Goal: Navigation & Orientation: Find specific page/section

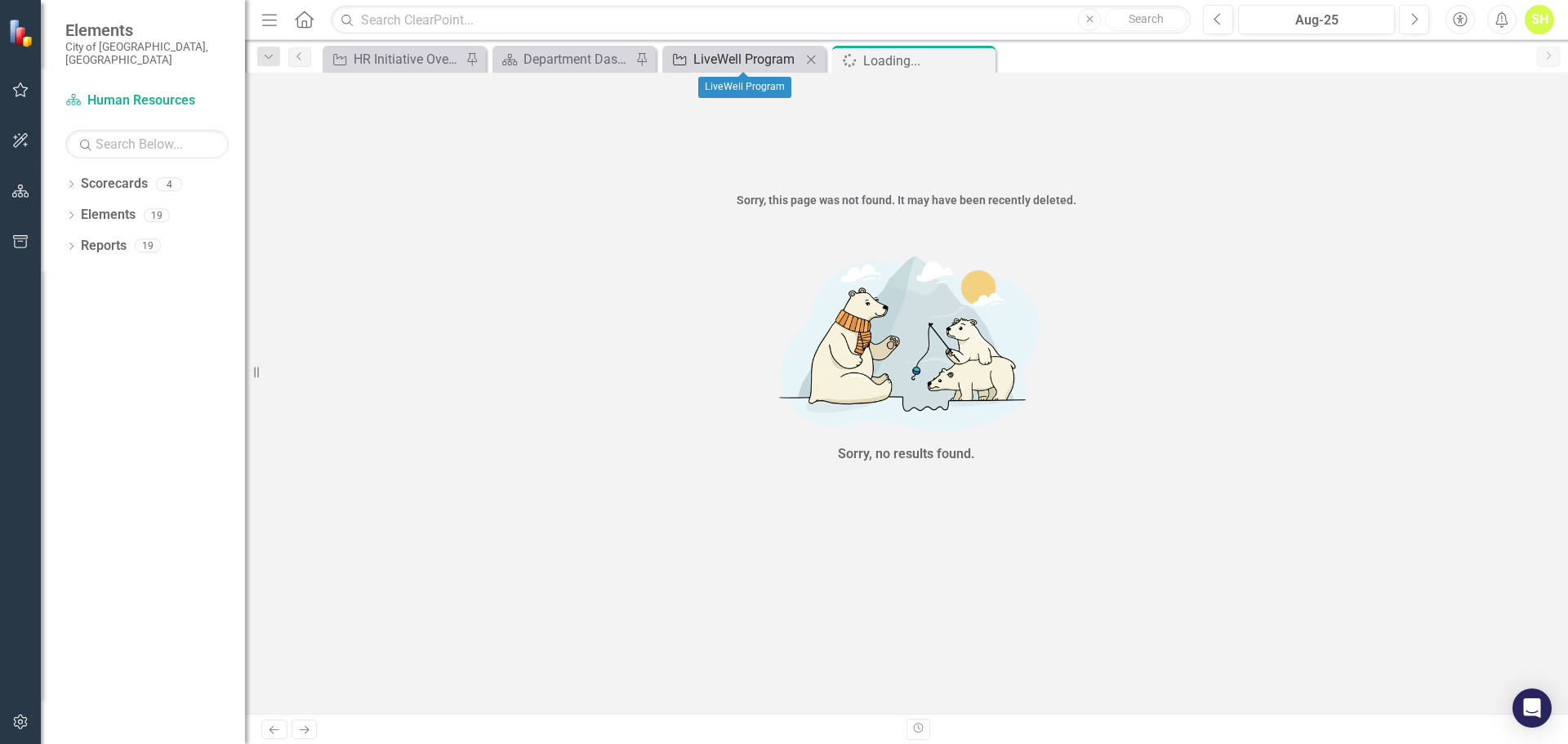
click at [716, 66] on div "LiveWell Program" at bounding box center [747, 58] width 108 height 21
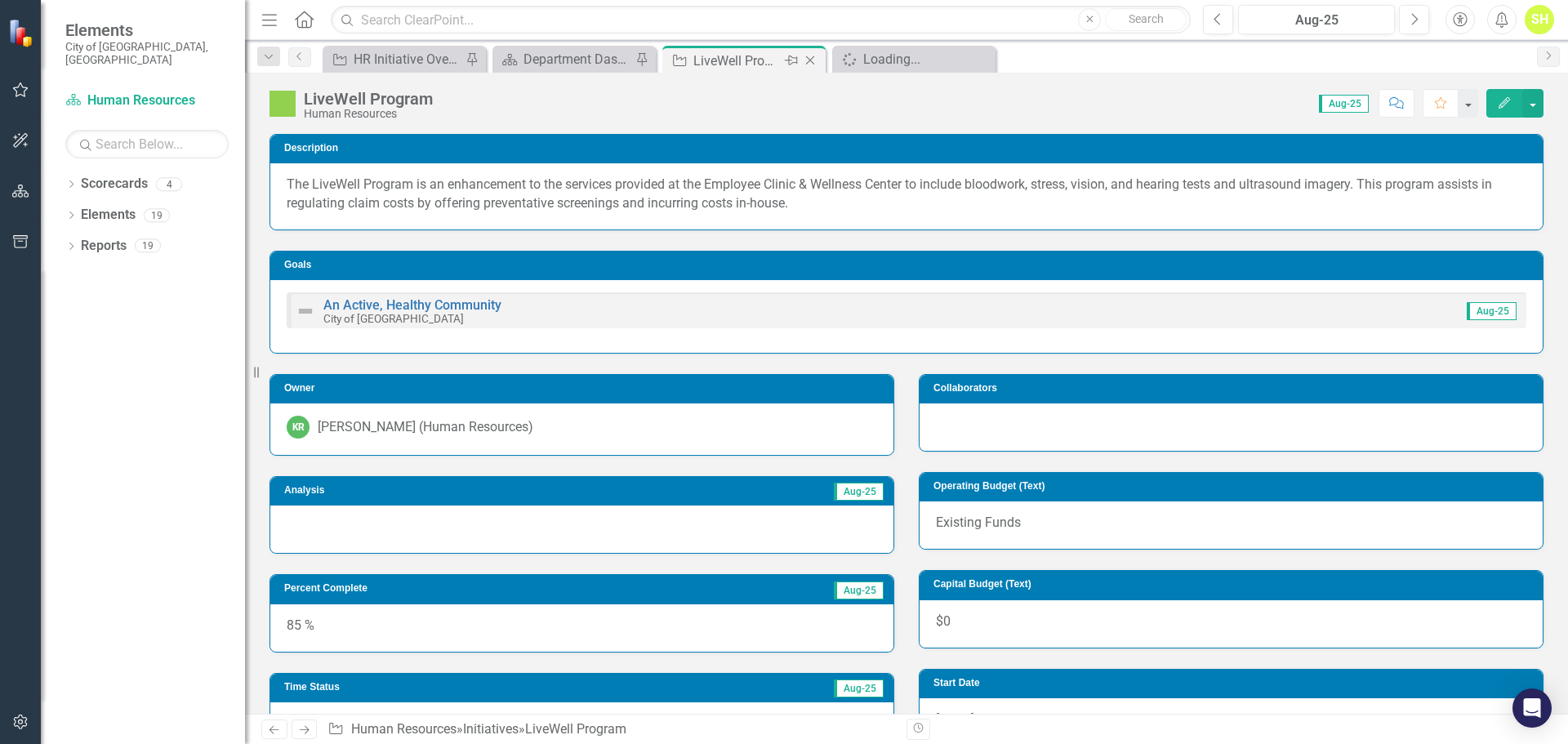
click at [811, 58] on icon "Close" at bounding box center [810, 60] width 16 height 13
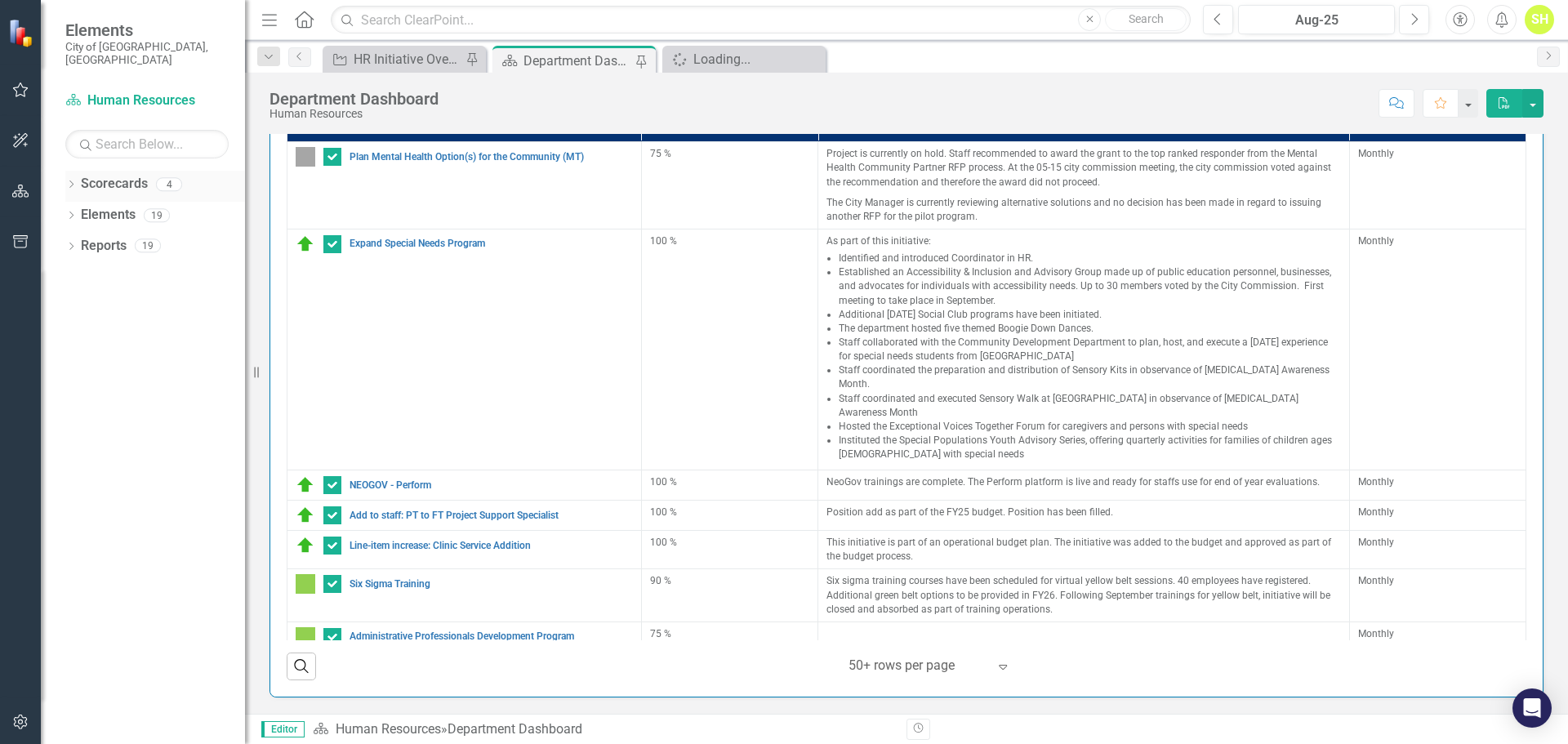
click at [72, 181] on icon "Dropdown" at bounding box center [71, 185] width 12 height 9
click at [82, 210] on icon "Dropdown" at bounding box center [79, 215] width 12 height 10
click at [79, 206] on icon "Dropdown" at bounding box center [78, 212] width 10 height 12
click at [78, 202] on div "Dropdown City of [GEOGRAPHIC_DATA]" at bounding box center [159, 215] width 171 height 27
click at [113, 206] on link "City of [GEOGRAPHIC_DATA]" at bounding box center [167, 215] width 155 height 19
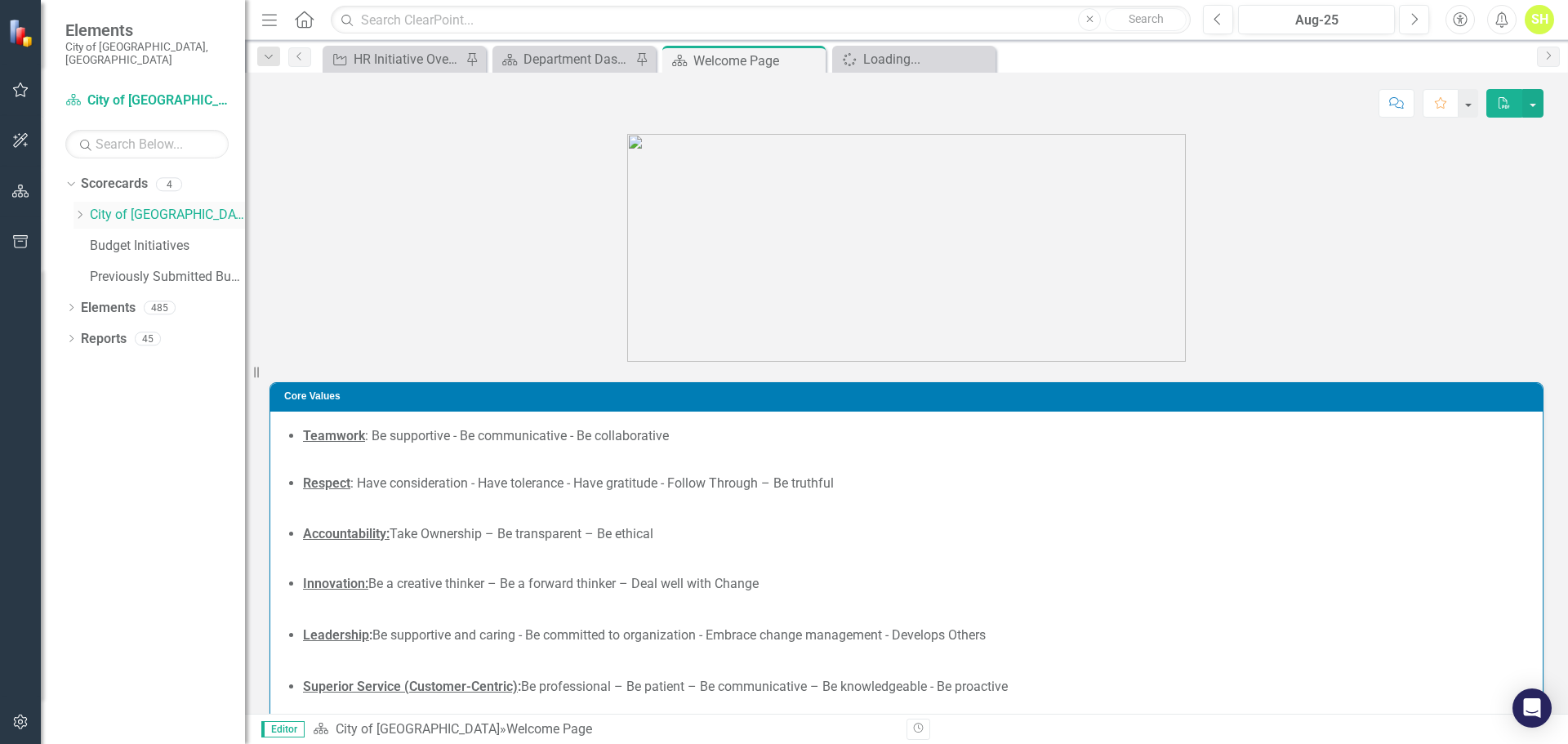
click at [82, 210] on icon "Dropdown" at bounding box center [79, 215] width 12 height 10
click at [913, 58] on div "Loading..." at bounding box center [917, 58] width 108 height 21
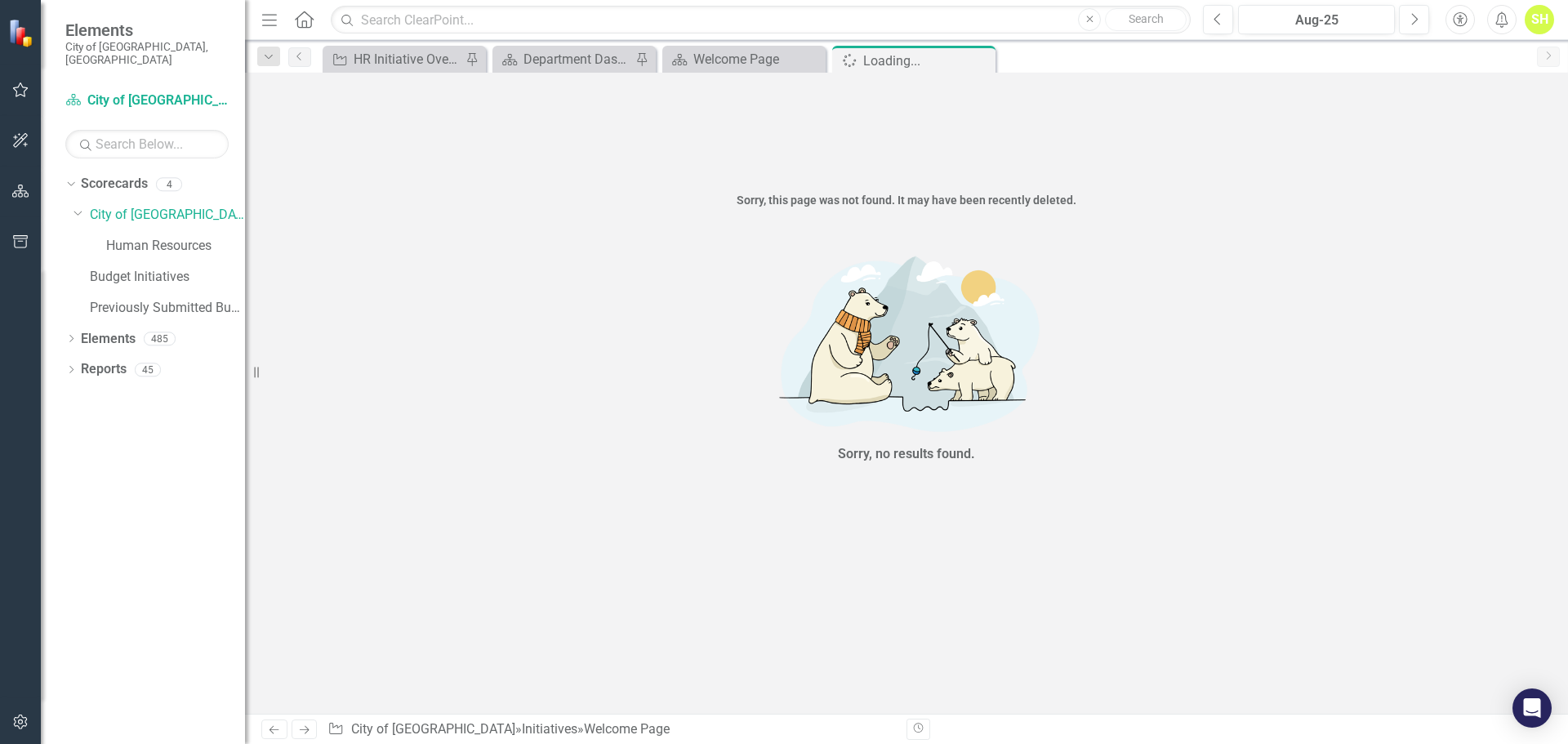
click at [0, 0] on icon "Close" at bounding box center [0, 0] width 0 height 0
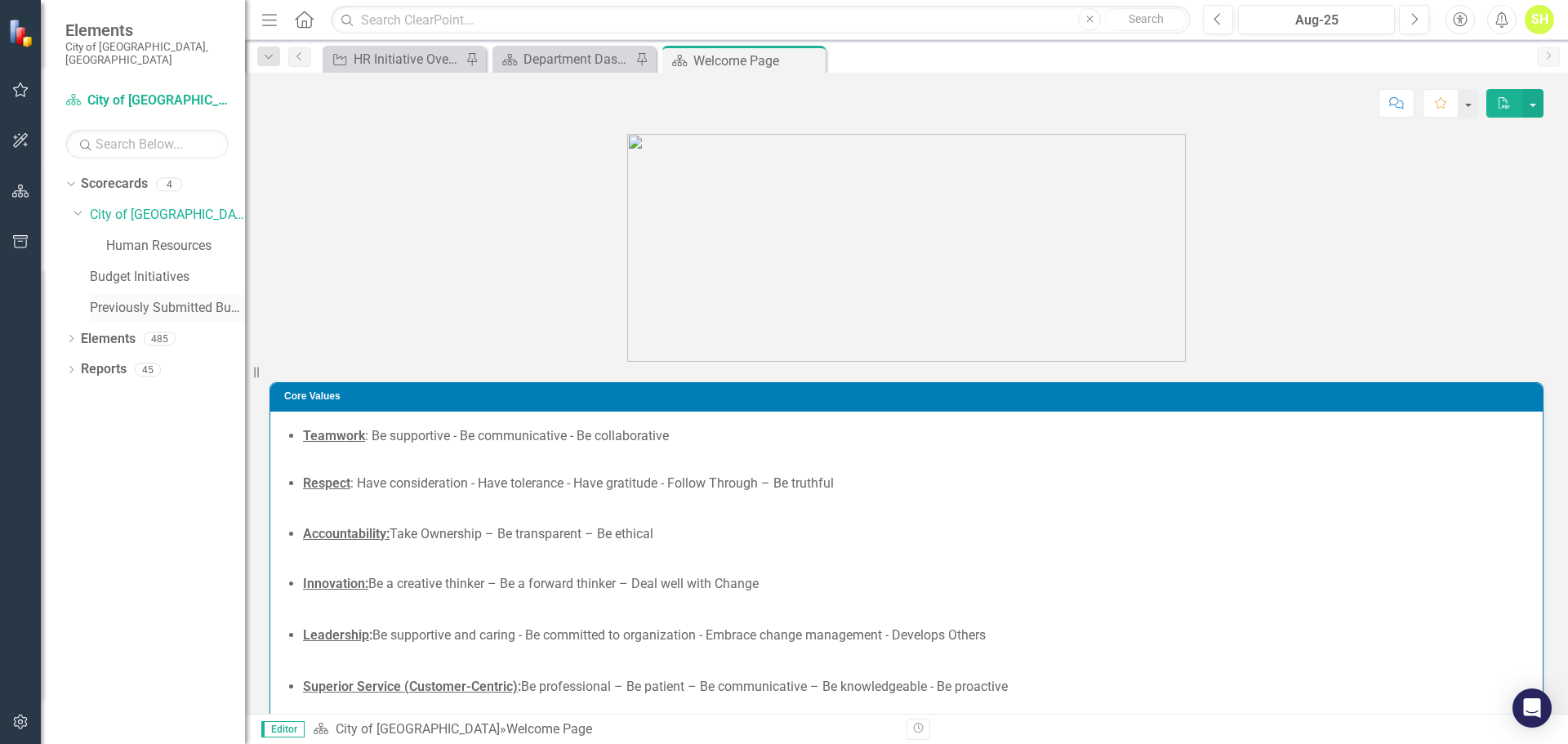
click at [141, 299] on link "Previously Submitted Budget Initiatives" at bounding box center [167, 308] width 155 height 19
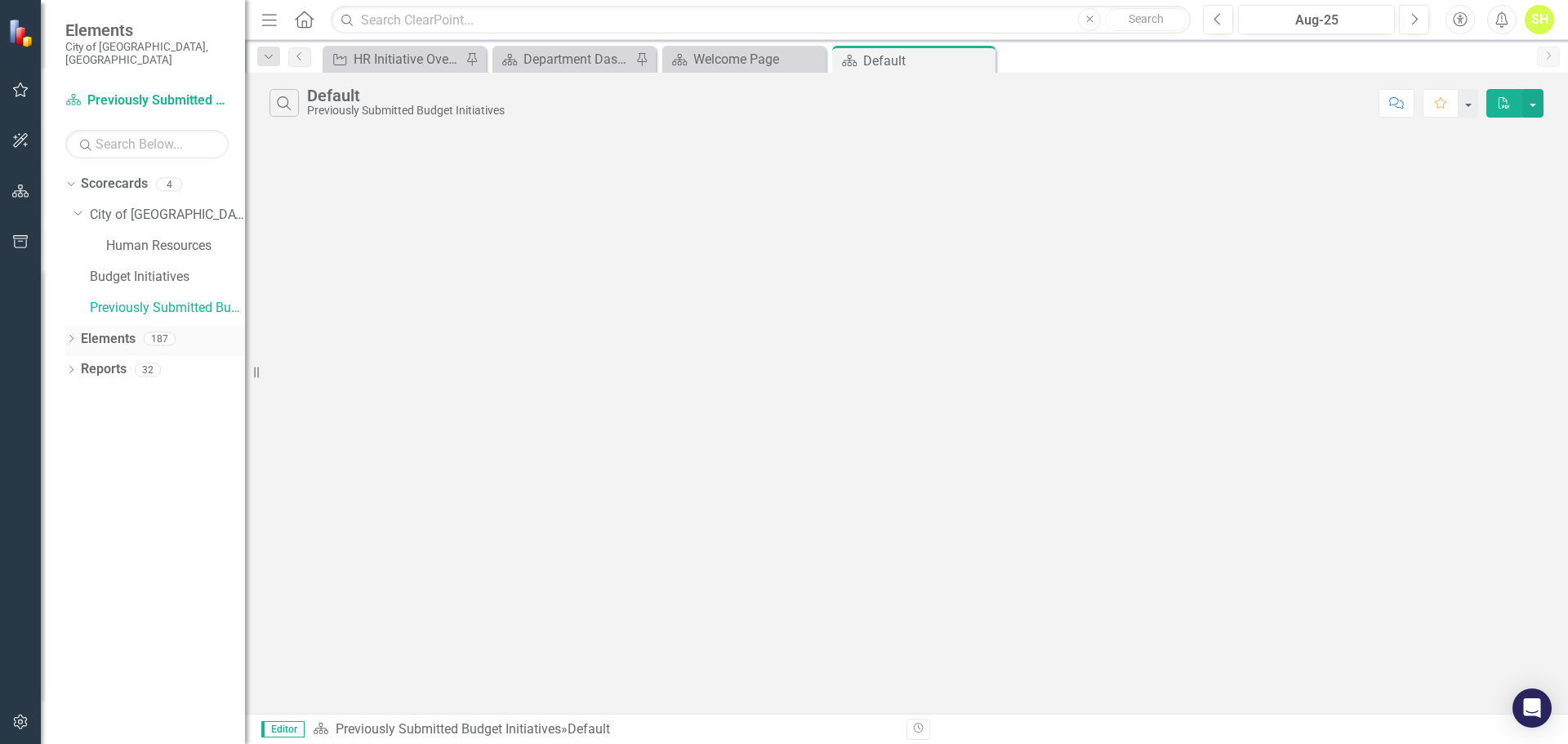
click at [71, 336] on icon "Dropdown" at bounding box center [71, 340] width 12 height 9
click at [82, 429] on icon "Dropdown" at bounding box center [79, 433] width 12 height 9
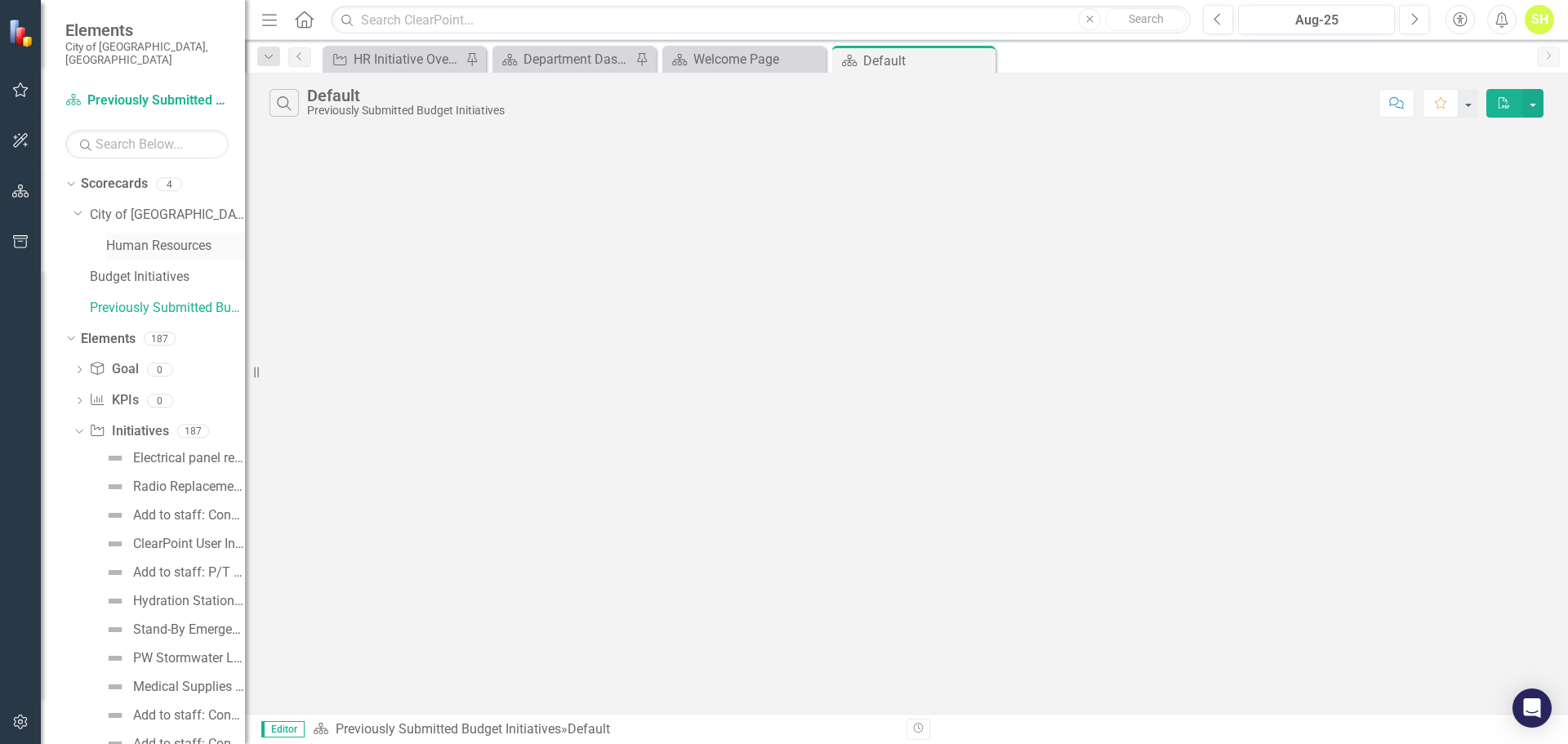
click at [124, 237] on link "Human Resources" at bounding box center [175, 246] width 139 height 19
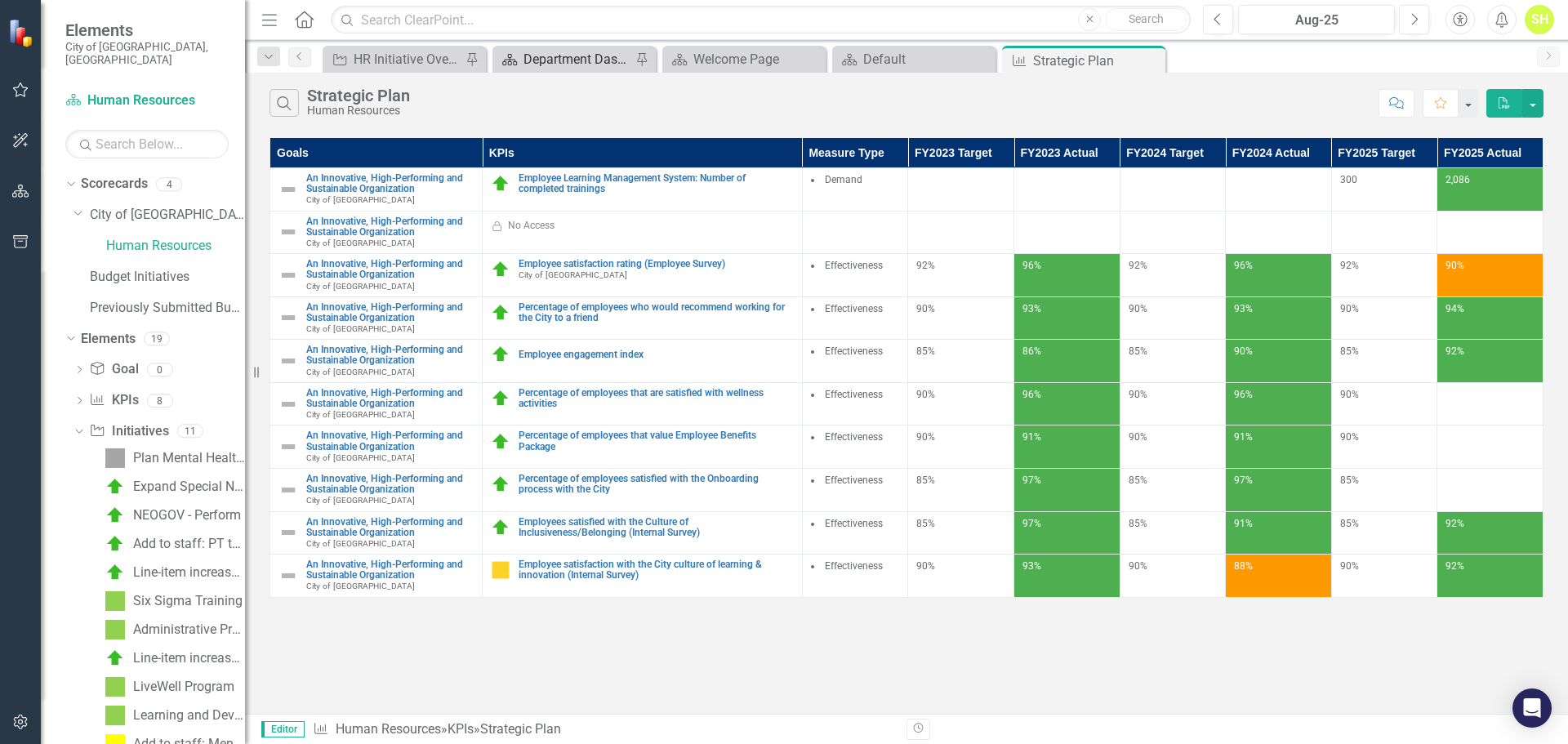
click at [566, 57] on div "Department Dashboard" at bounding box center [577, 58] width 108 height 21
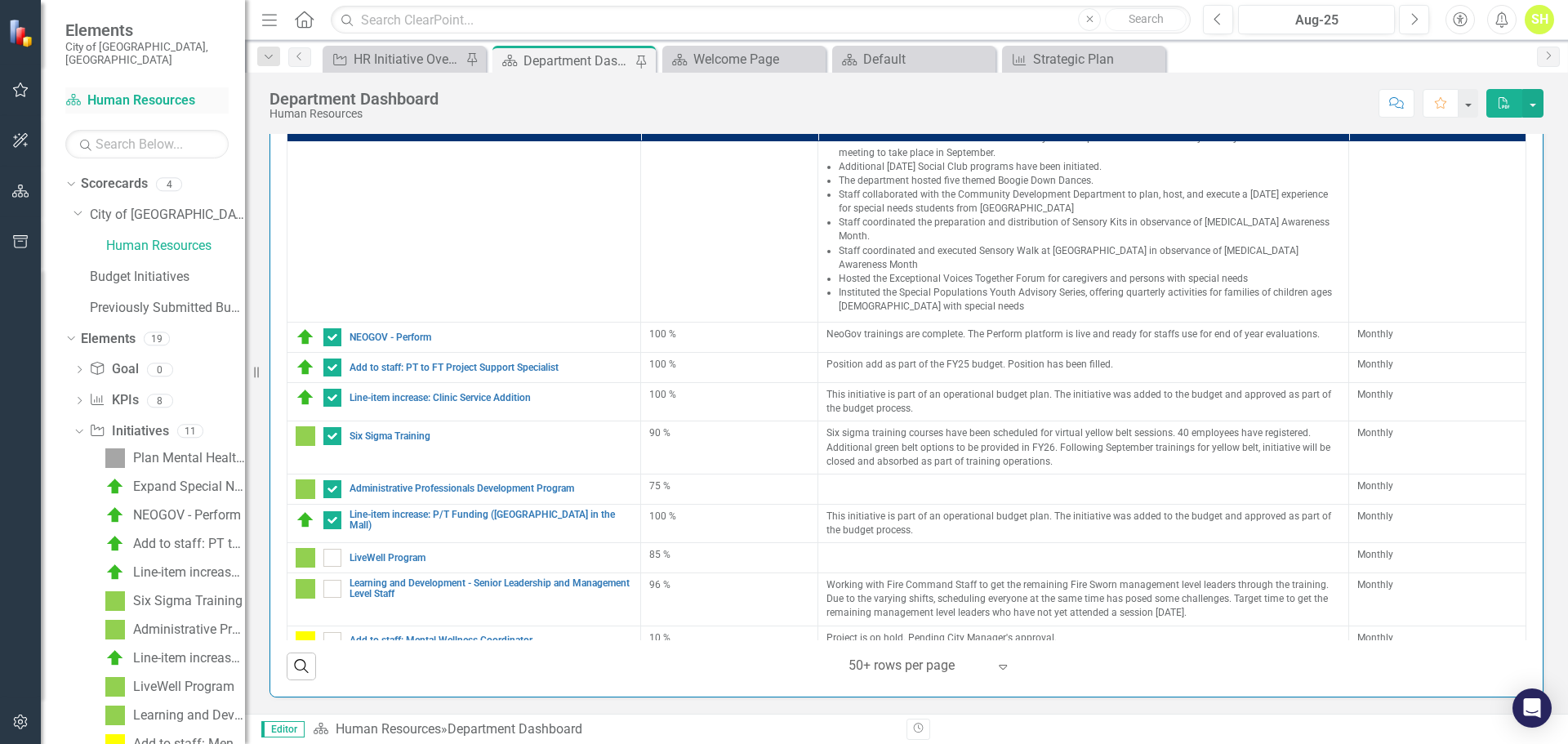
click at [100, 91] on link "Scorecard Human Resources" at bounding box center [147, 101] width 163 height 19
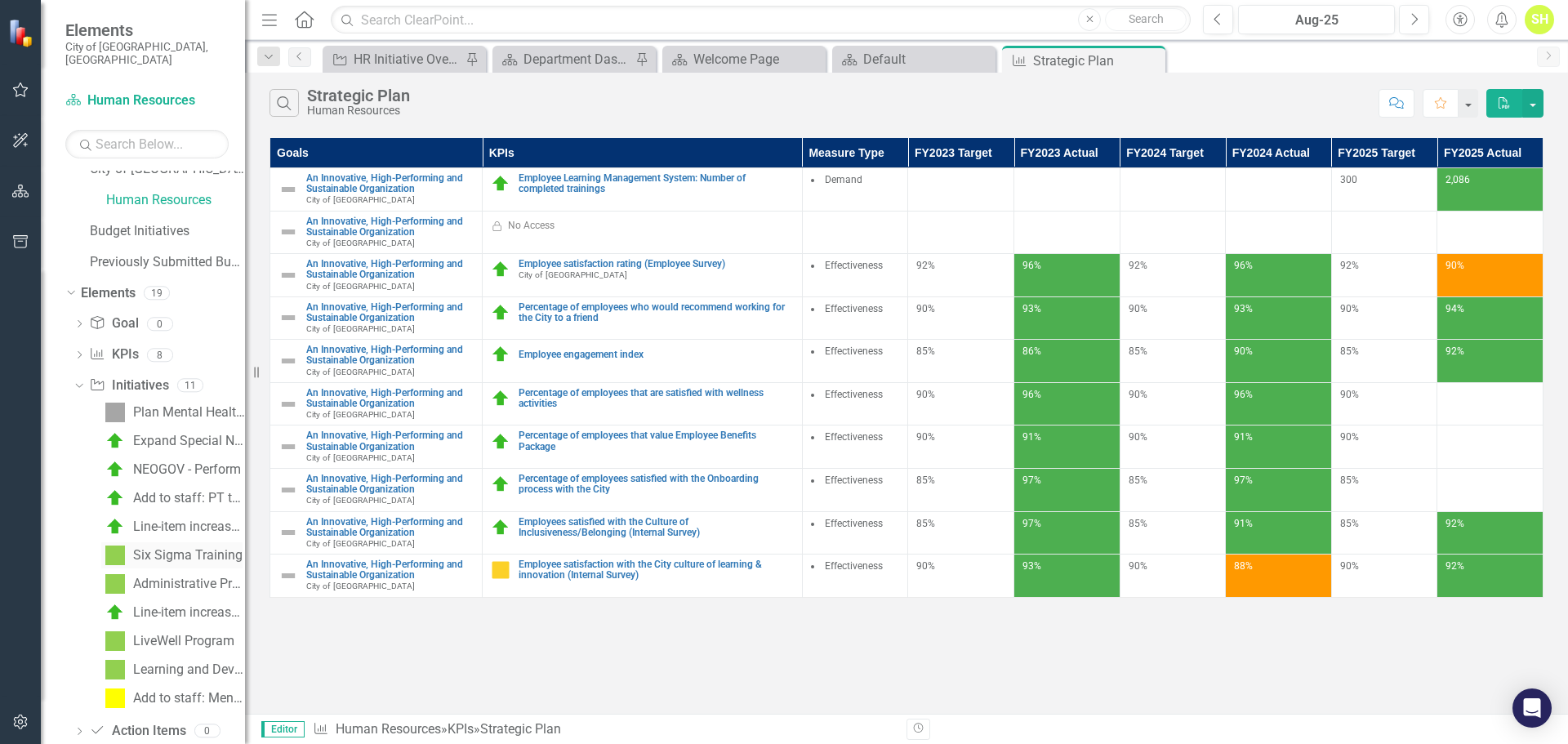
scroll to position [68, 0]
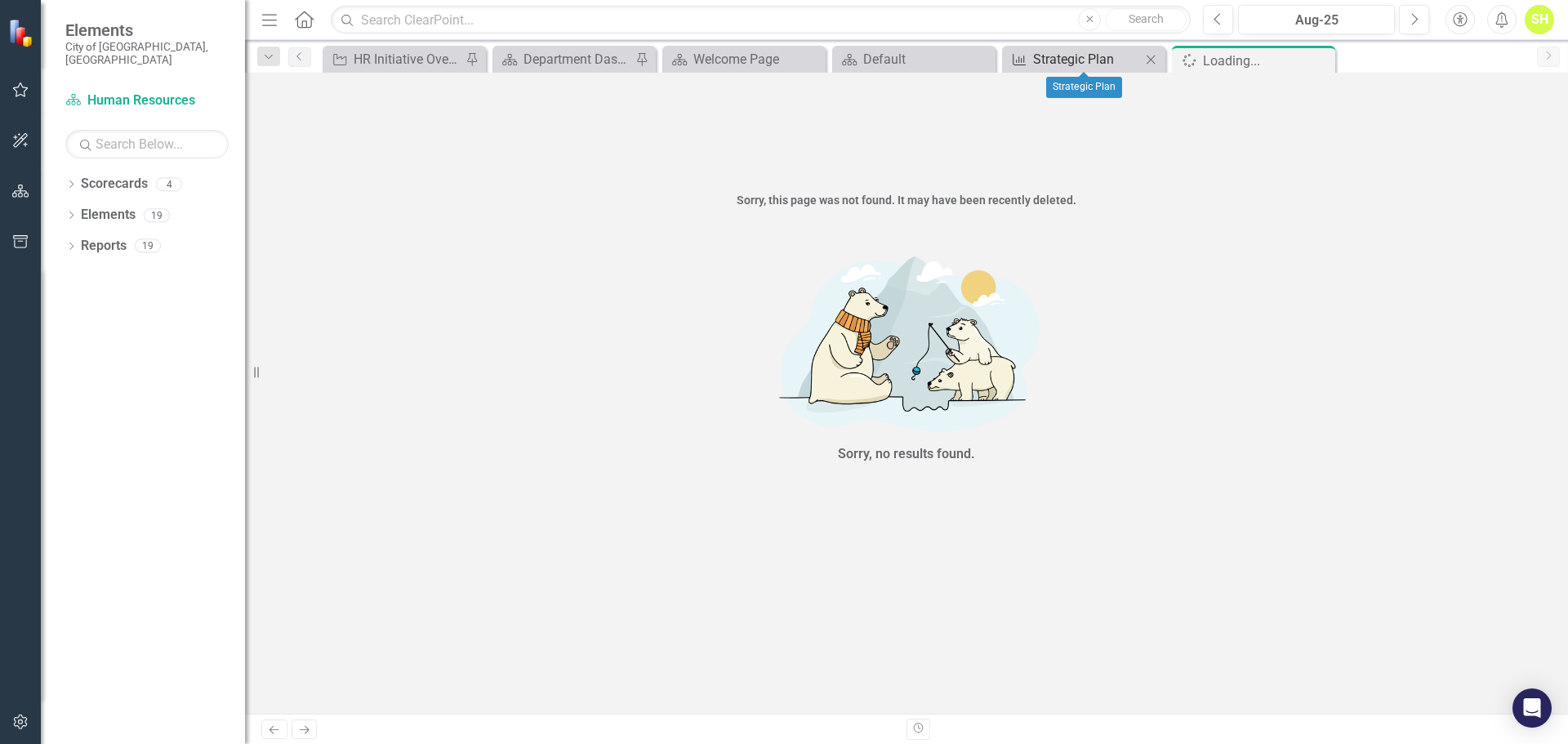
click at [1039, 59] on div "Strategic Plan" at bounding box center [1086, 58] width 108 height 21
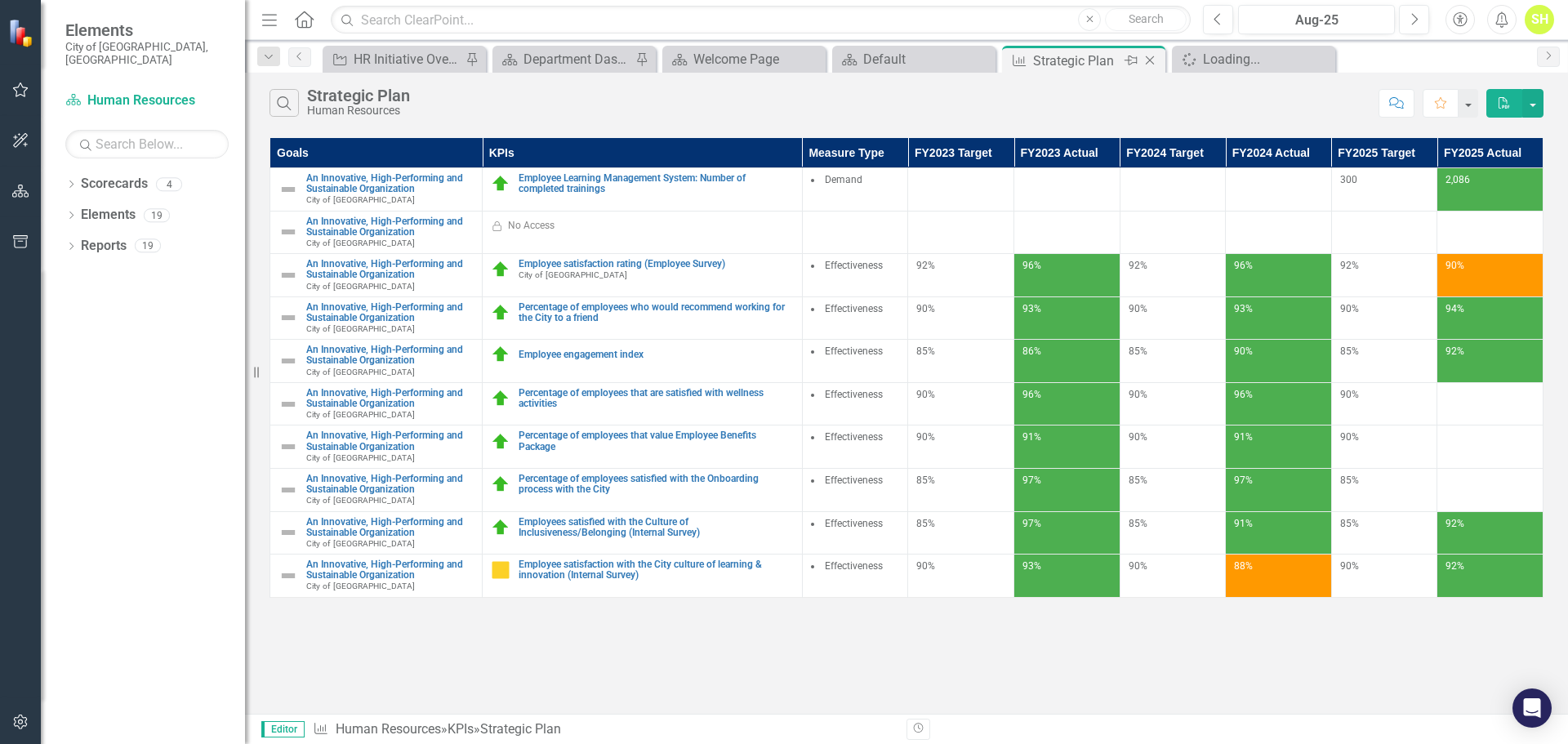
click at [1147, 59] on icon "Close" at bounding box center [1150, 60] width 16 height 13
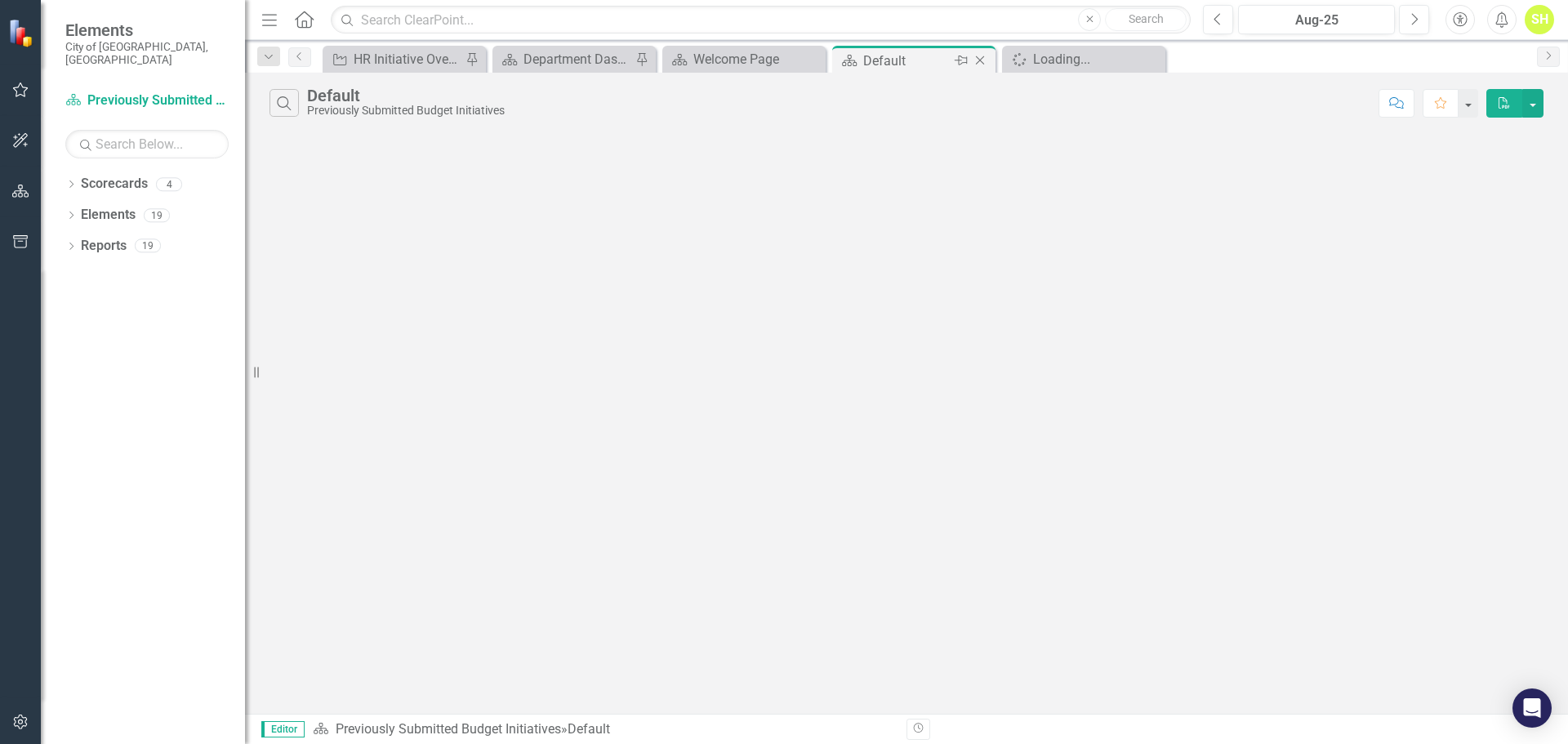
click at [908, 56] on div "Default" at bounding box center [907, 60] width 87 height 21
click at [980, 60] on icon at bounding box center [980, 60] width 9 height 9
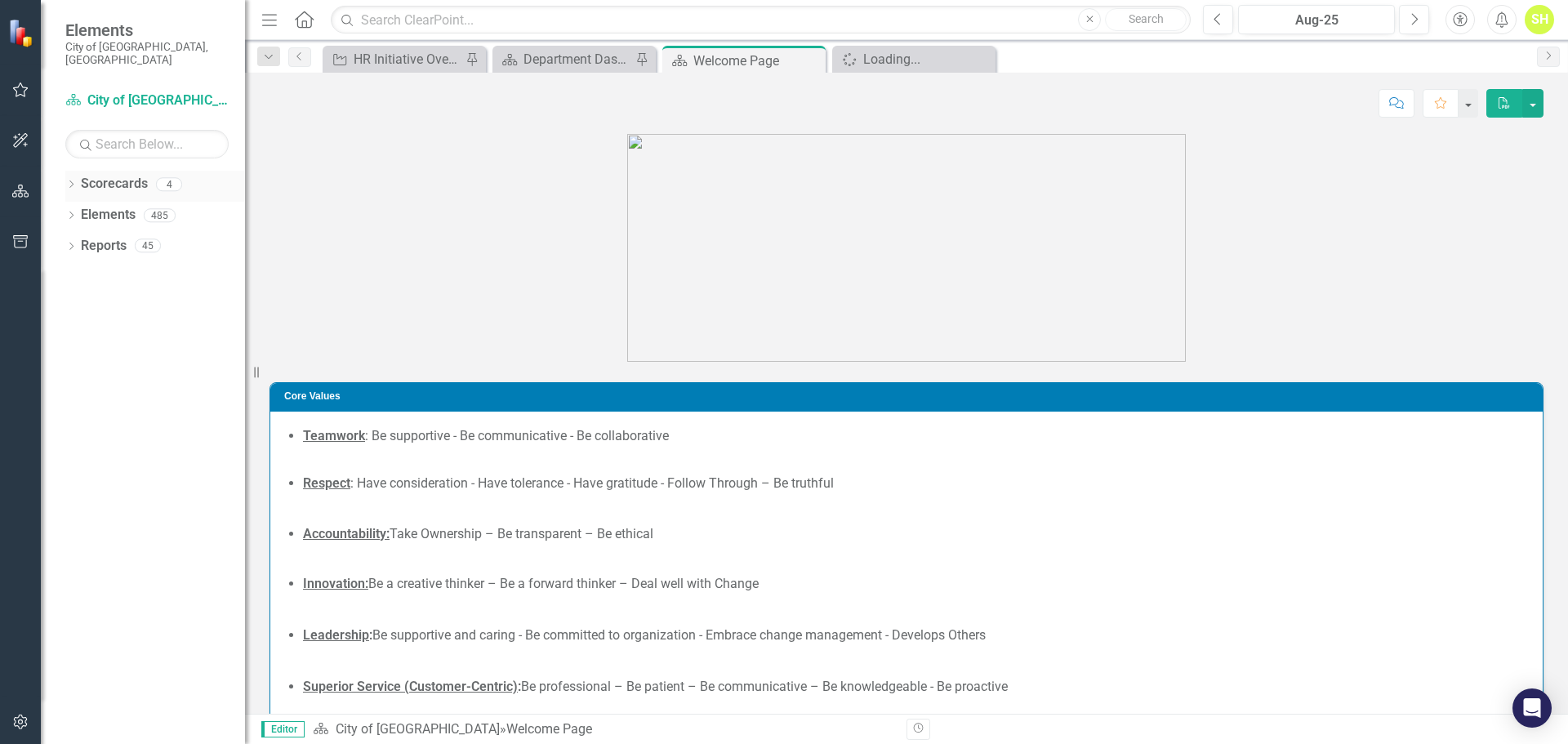
click at [68, 181] on icon "Dropdown" at bounding box center [71, 185] width 12 height 9
click at [170, 177] on div "4" at bounding box center [169, 184] width 26 height 14
click at [71, 336] on icon "Dropdown" at bounding box center [71, 340] width 12 height 9
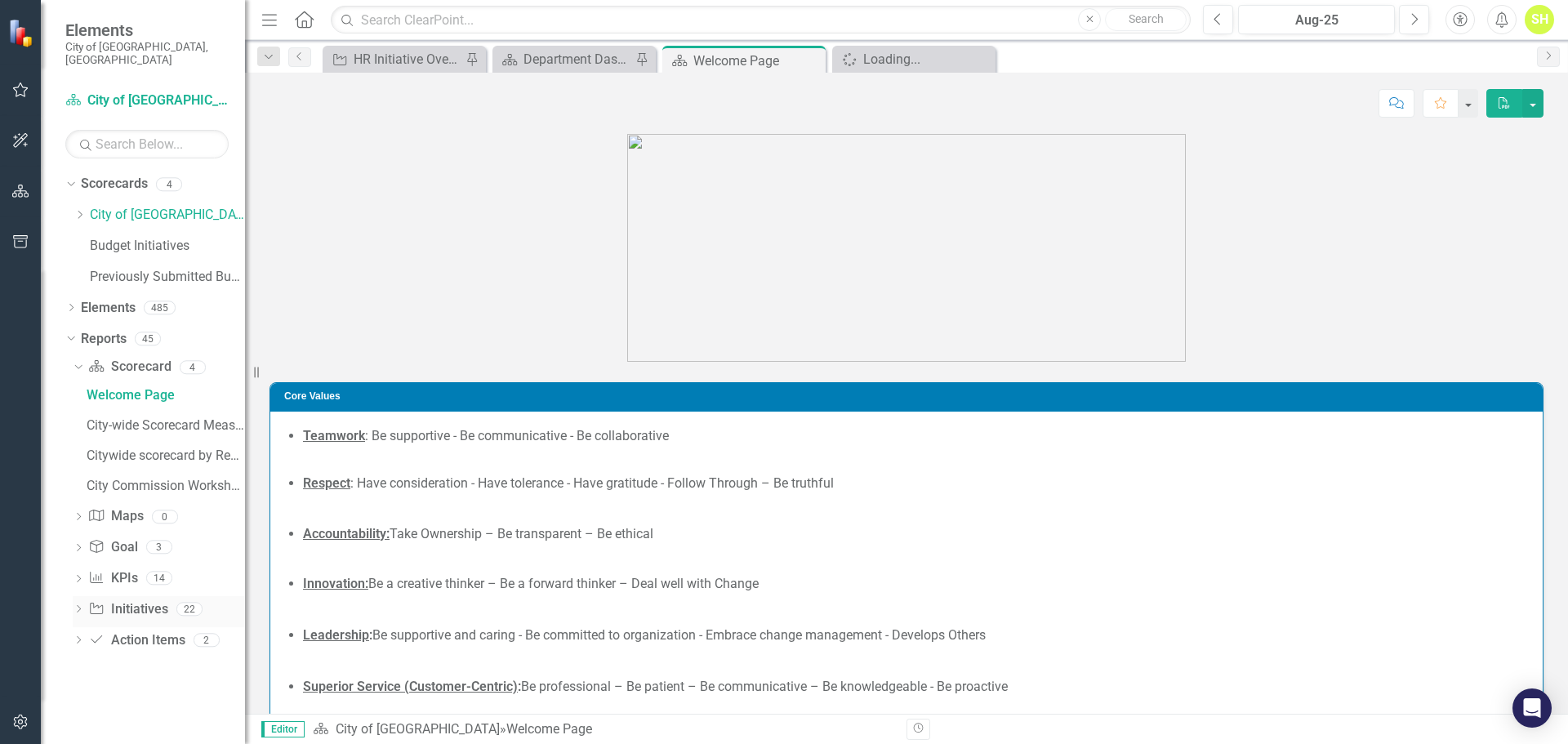
click at [120, 601] on link "Initiative Initiatives" at bounding box center [128, 610] width 79 height 19
